Goal: Task Accomplishment & Management: Complete application form

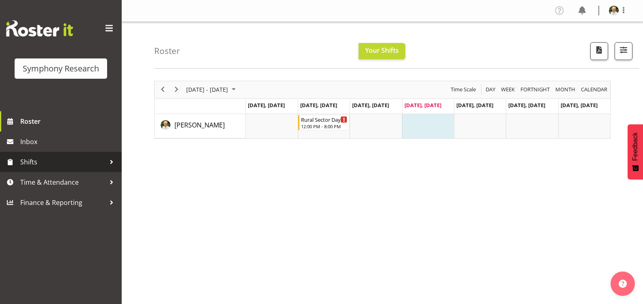
click at [36, 160] on span "Shifts" at bounding box center [62, 162] width 85 height 12
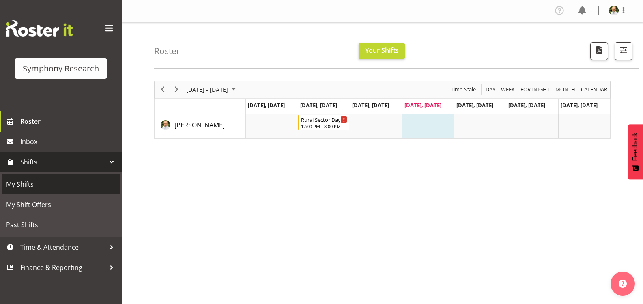
click at [39, 187] on span "My Shifts" at bounding box center [60, 184] width 109 height 12
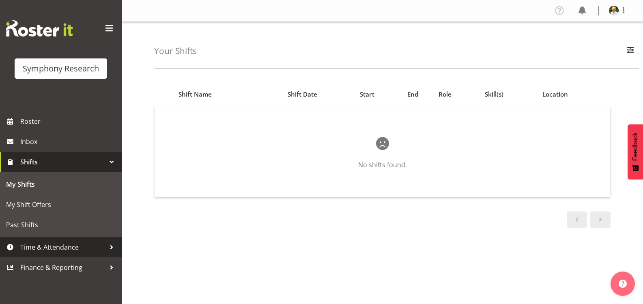
click at [60, 247] on span "Time & Attendance" at bounding box center [62, 247] width 85 height 12
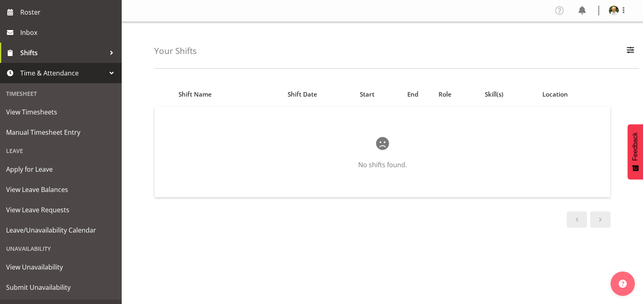
scroll to position [125, 0]
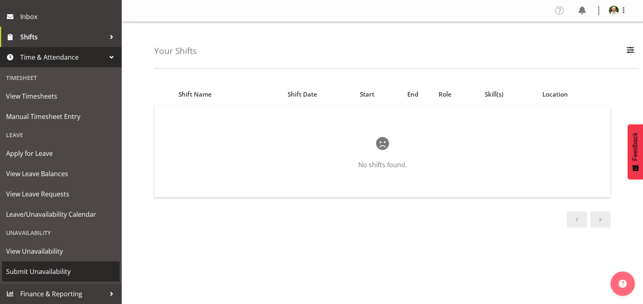
click at [43, 270] on span "Submit Unavailability" at bounding box center [60, 271] width 109 height 12
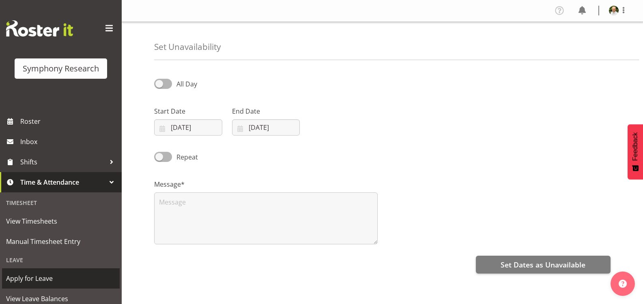
select select "9"
select select "2025"
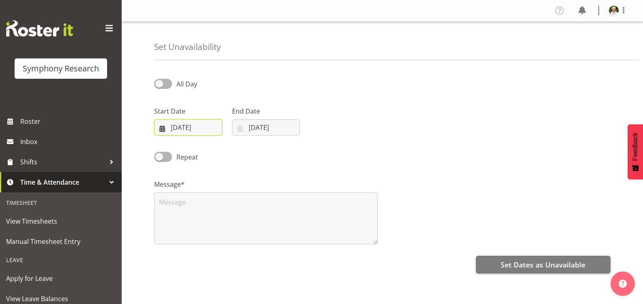
click at [206, 127] on input "[DATE]" at bounding box center [188, 127] width 68 height 16
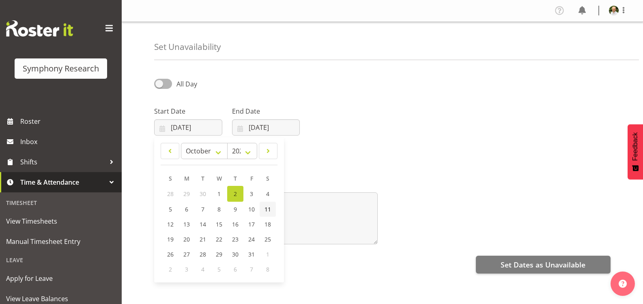
click at [266, 208] on span "11" at bounding box center [267, 209] width 6 height 8
type input "[DATE]"
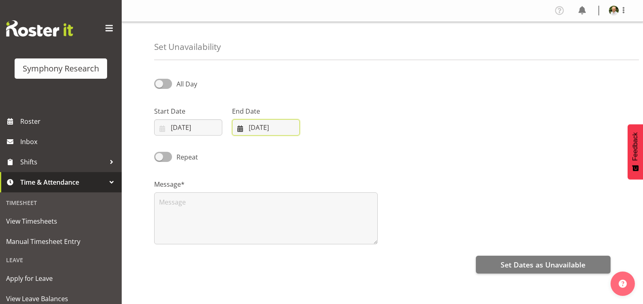
click at [276, 129] on input "[DATE]" at bounding box center [266, 127] width 68 height 16
click at [249, 223] on span "12" at bounding box center [248, 224] width 6 height 8
type input "[DATE]"
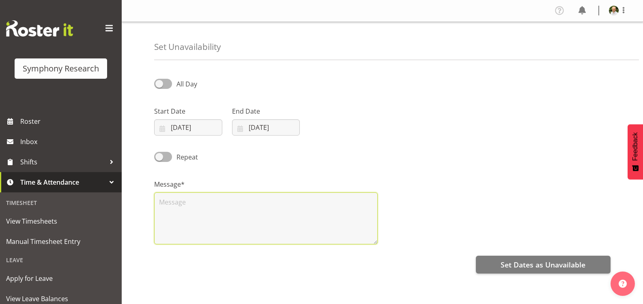
click at [181, 201] on textarea at bounding box center [265, 218] width 223 height 52
type textarea "Just the weekend off please. [DATE] and [DATE]. Thanks."
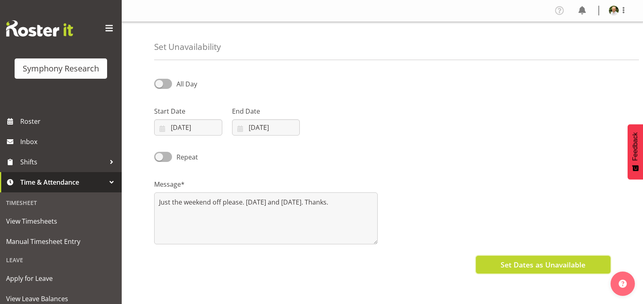
click at [535, 263] on span "Set Dates as Unavailable" at bounding box center [542, 264] width 85 height 11
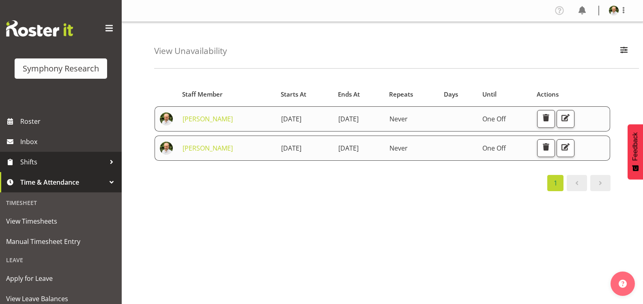
click at [39, 161] on span "Shifts" at bounding box center [62, 162] width 85 height 12
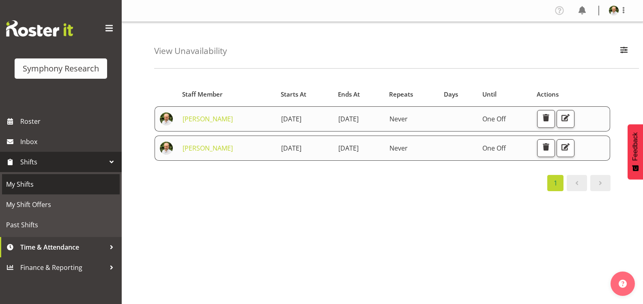
click at [29, 185] on span "My Shifts" at bounding box center [60, 184] width 109 height 12
